Goal: Navigation & Orientation: Find specific page/section

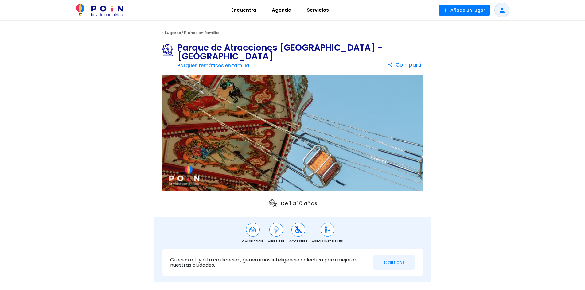
click at [315, 10] on span "Servicios" at bounding box center [318, 10] width 28 height 10
